Goal: Task Accomplishment & Management: Manage account settings

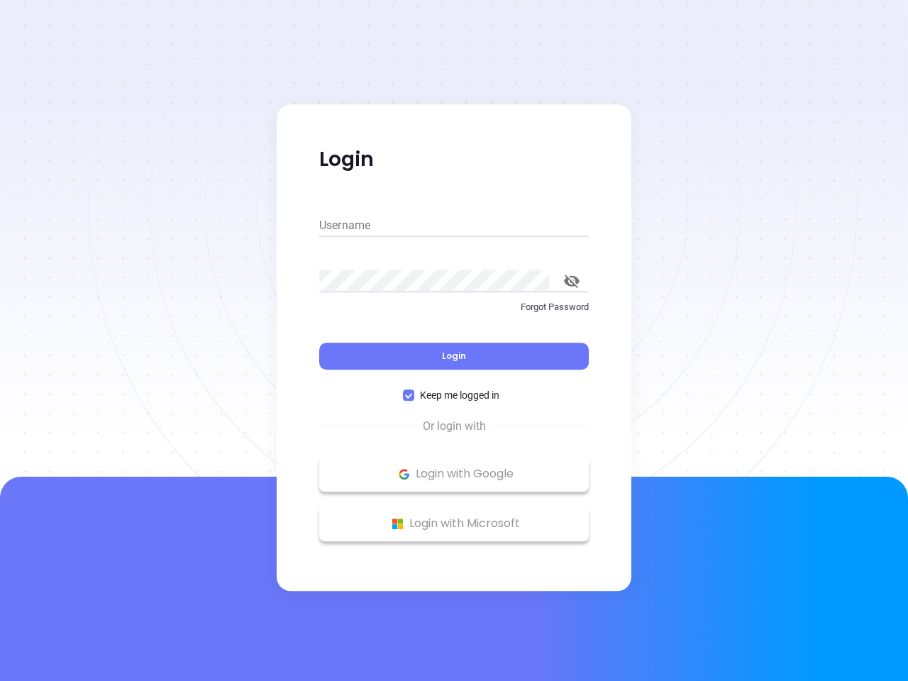
click at [454, 341] on div "Login" at bounding box center [454, 348] width 270 height 44
click at [454, 226] on input "Username" at bounding box center [454, 225] width 270 height 23
click at [572, 281] on icon "toggle password visibility" at bounding box center [572, 281] width 16 height 13
click at [454, 356] on span "Login" at bounding box center [454, 356] width 24 height 12
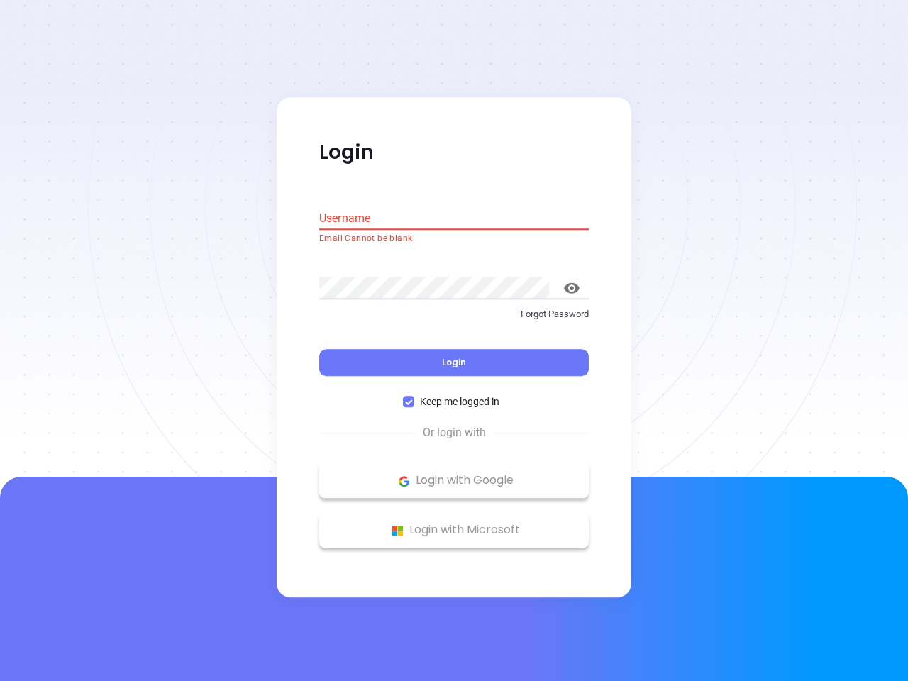
click at [454, 395] on span "Keep me logged in" at bounding box center [459, 403] width 91 height 16
click at [414, 397] on input "Keep me logged in" at bounding box center [408, 402] width 11 height 11
checkbox input "false"
click at [454, 474] on p "Login with Google" at bounding box center [454, 481] width 256 height 21
click at [454, 524] on p "Login with Microsoft" at bounding box center [454, 530] width 256 height 21
